Goal: Information Seeking & Learning: Learn about a topic

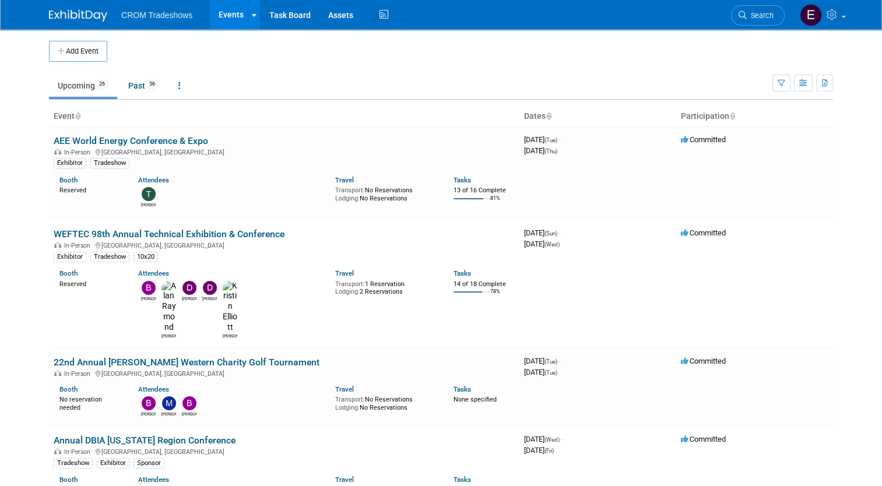
click at [221, 9] on link "Events" at bounding box center [231, 14] width 43 height 29
click at [179, 87] on link at bounding box center [180, 86] width 20 height 22
click at [200, 119] on span "Past and Upcoming" at bounding box center [215, 118] width 69 height 9
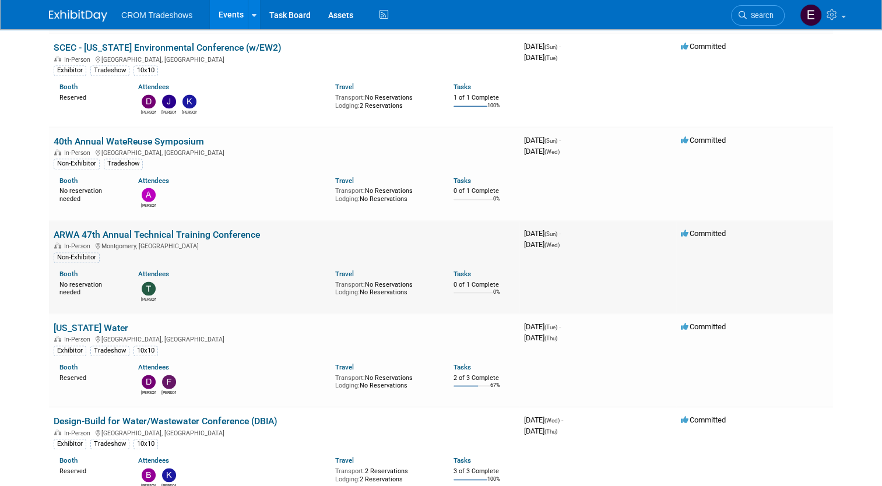
scroll to position [1632, 0]
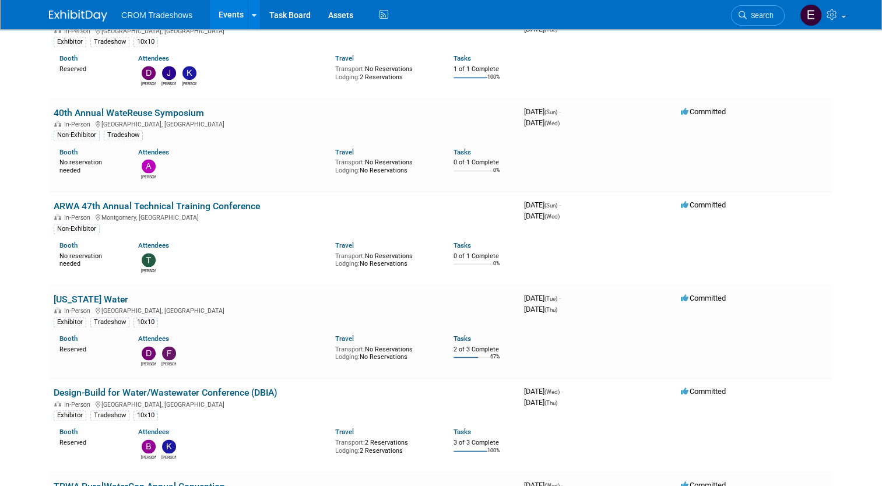
click at [79, 294] on link "[US_STATE] Water" at bounding box center [91, 299] width 75 height 11
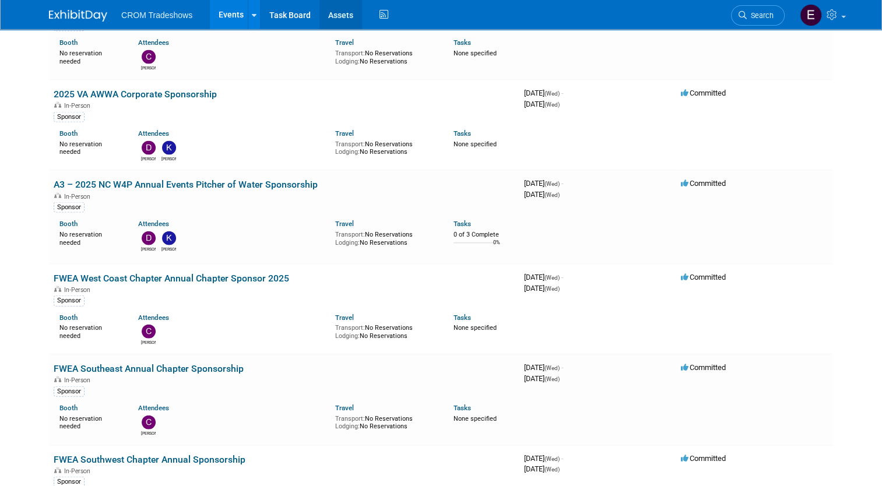
scroll to position [6920, 0]
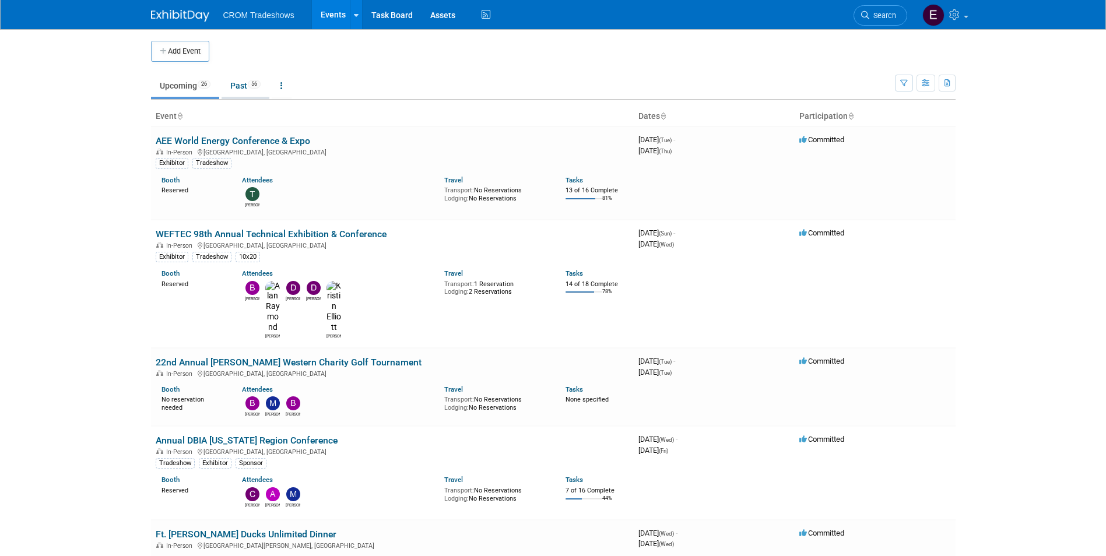
click at [252, 92] on link "Past 56" at bounding box center [245, 86] width 48 height 22
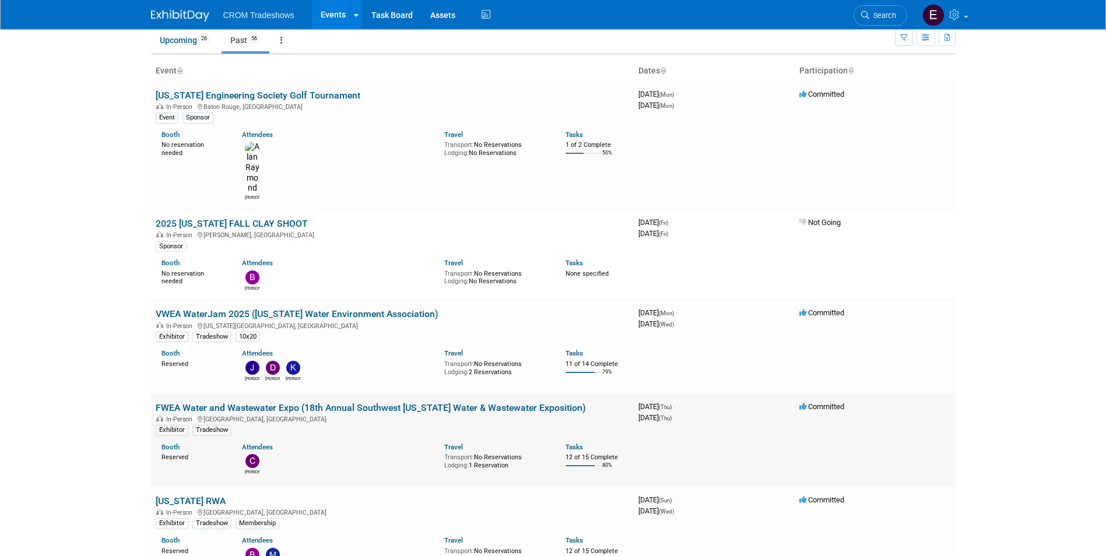
scroll to position [25, 0]
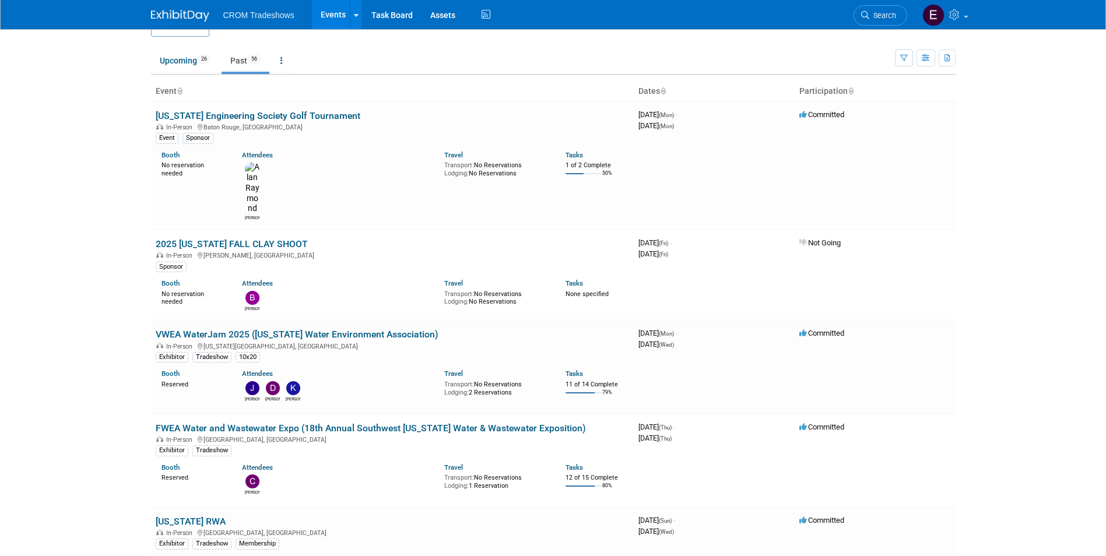
click at [274, 329] on link "VWEA WaterJam 2025 ([US_STATE] Water Environment Association)" at bounding box center [297, 334] width 283 height 11
